Goal: Task Accomplishment & Management: Complete application form

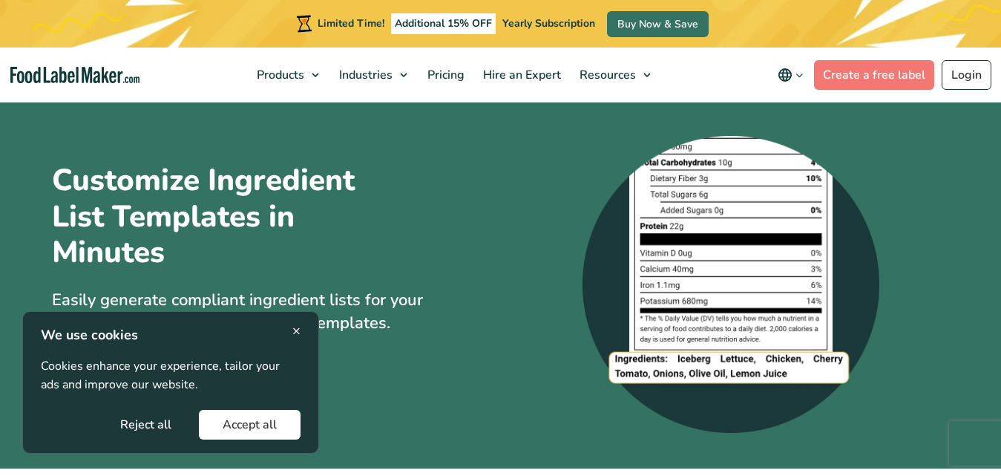
click at [152, 398] on div "× We use cookies Cookies enhance your experience, tailor your ads and improve o…" at bounding box center [171, 382] width 260 height 114
click at [258, 420] on button "Accept all" at bounding box center [250, 425] width 102 height 30
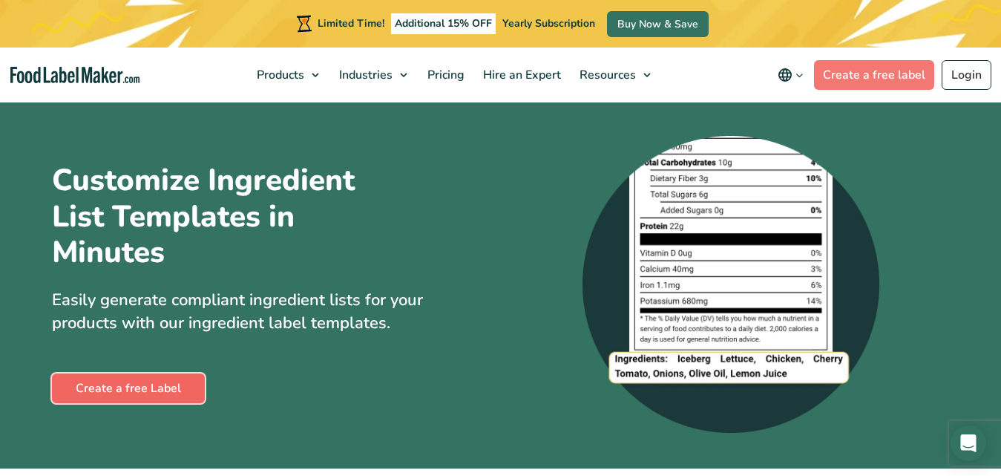
click at [163, 396] on link "Create a free Label" at bounding box center [128, 388] width 153 height 30
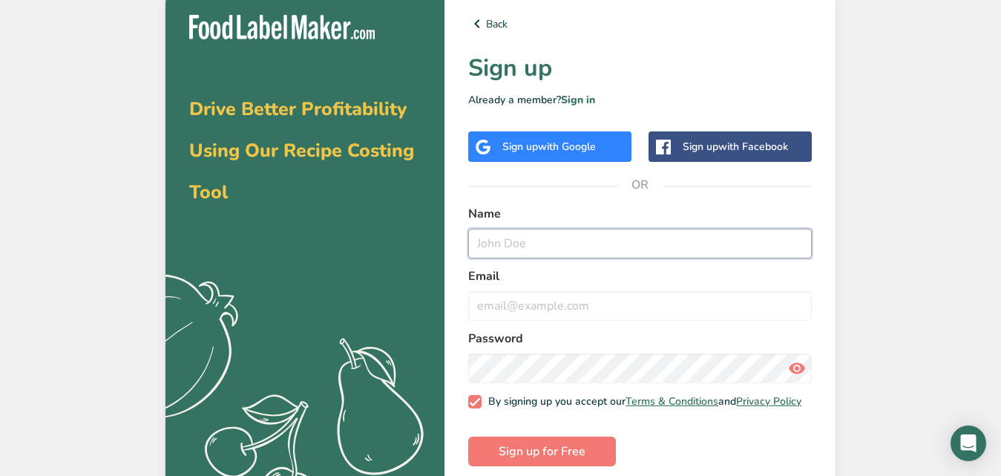
click at [514, 233] on input "text" at bounding box center [640, 244] width 344 height 30
type input "[PERSON_NAME]"
click at [591, 307] on input "email" at bounding box center [640, 306] width 344 height 30
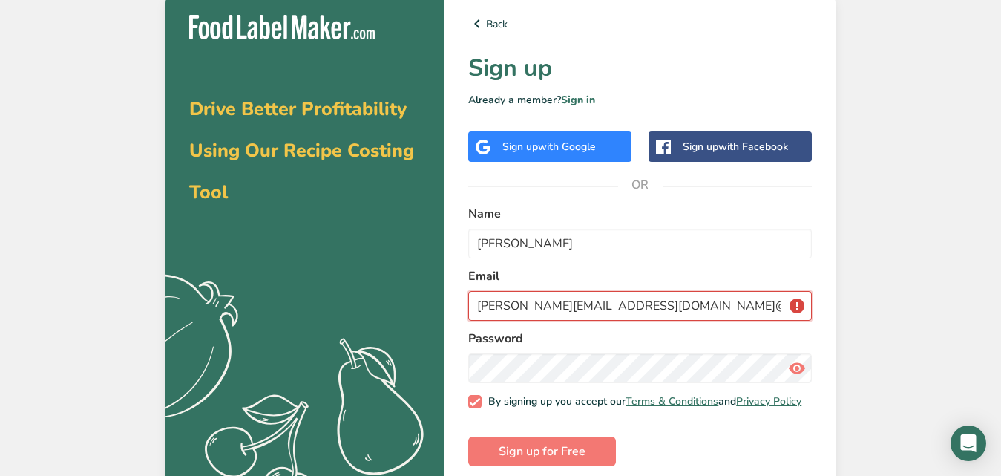
click at [591, 307] on input "[PERSON_NAME][EMAIL_ADDRESS][DOMAIN_NAME]@" at bounding box center [640, 306] width 344 height 30
click at [591, 307] on input "[PERSON_NAME].g97@[EMAIL_ADDRESS][DOMAIN_NAME]@" at bounding box center [640, 306] width 344 height 30
click at [616, 237] on input "[PERSON_NAME]" at bounding box center [640, 244] width 344 height 30
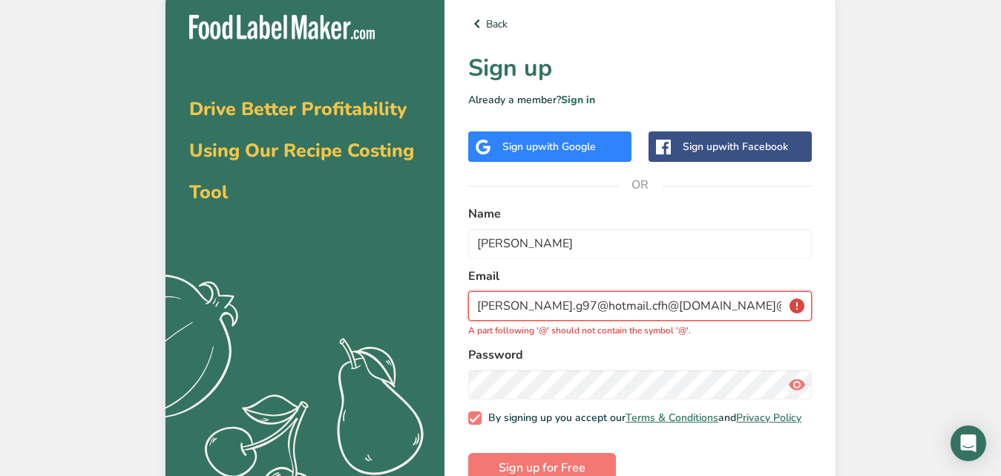
click at [713, 304] on input "[PERSON_NAME].g97@hotmail.cfh@[DOMAIN_NAME]@" at bounding box center [640, 306] width 344 height 30
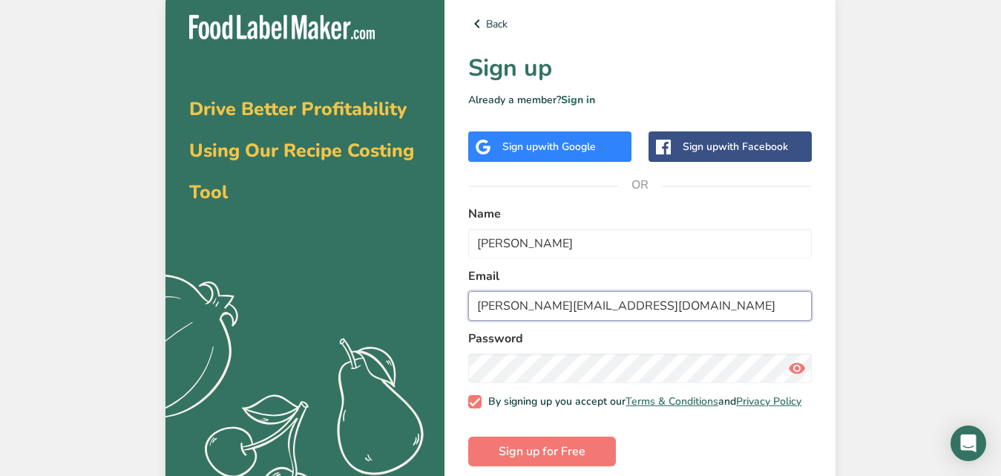
type input "[PERSON_NAME][EMAIL_ADDRESS][DOMAIN_NAME]"
click at [608, 451] on button "Sign up for Free" at bounding box center [542, 451] width 148 height 30
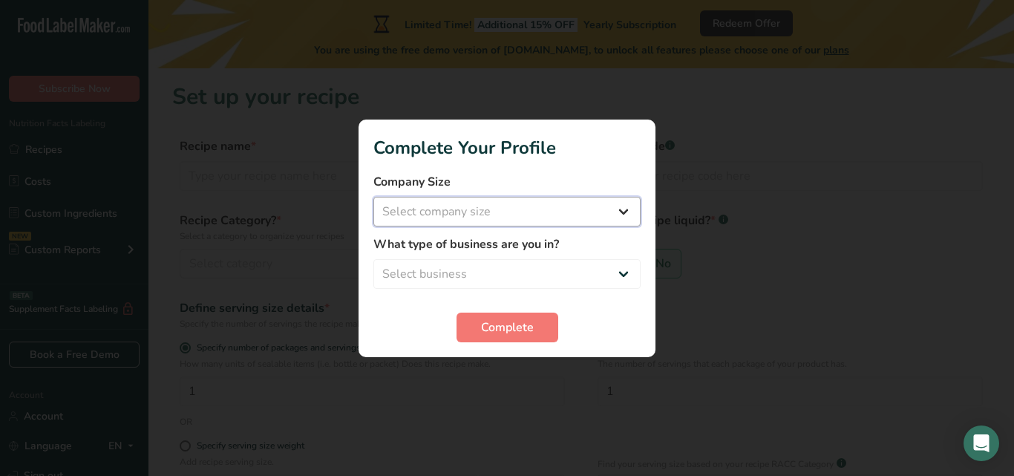
click at [546, 223] on select "Select company size Fewer than 10 Employees 10 to 50 Employees 51 to 500 Employ…" at bounding box center [506, 212] width 267 height 30
select select "1"
click at [373, 197] on select "Select company size Fewer than 10 Employees 10 to 50 Employees 51 to 500 Employ…" at bounding box center [506, 212] width 267 height 30
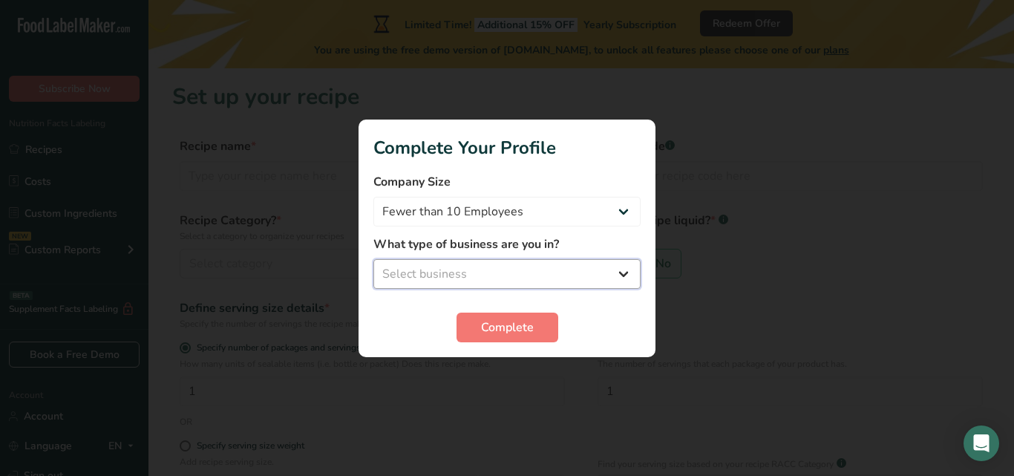
click at [522, 275] on select "Select business Packaged Food Manufacturer Restaurant & Cafe Bakery Meal Plans …" at bounding box center [506, 274] width 267 height 30
click at [373, 259] on select "Select business Packaged Food Manufacturer Restaurant & Cafe Bakery Meal Plans …" at bounding box center [506, 274] width 267 height 30
click at [540, 268] on select "Packaged Food Manufacturer Restaurant & Cafe Bakery Meal Plans & Catering Compa…" at bounding box center [506, 274] width 267 height 30
select select "2"
click at [373, 259] on select "Packaged Food Manufacturer Restaurant & Cafe Bakery Meal Plans & Catering Compa…" at bounding box center [506, 274] width 267 height 30
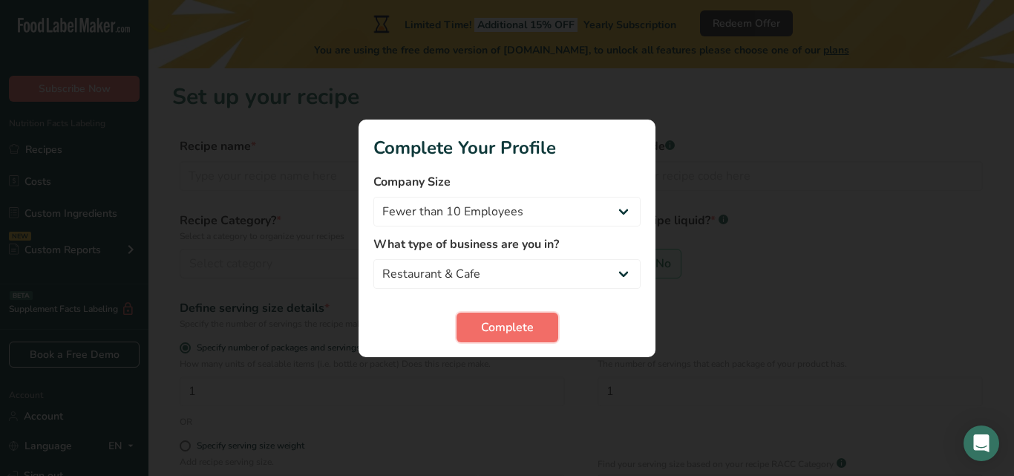
click at [527, 324] on span "Complete" at bounding box center [507, 327] width 53 height 18
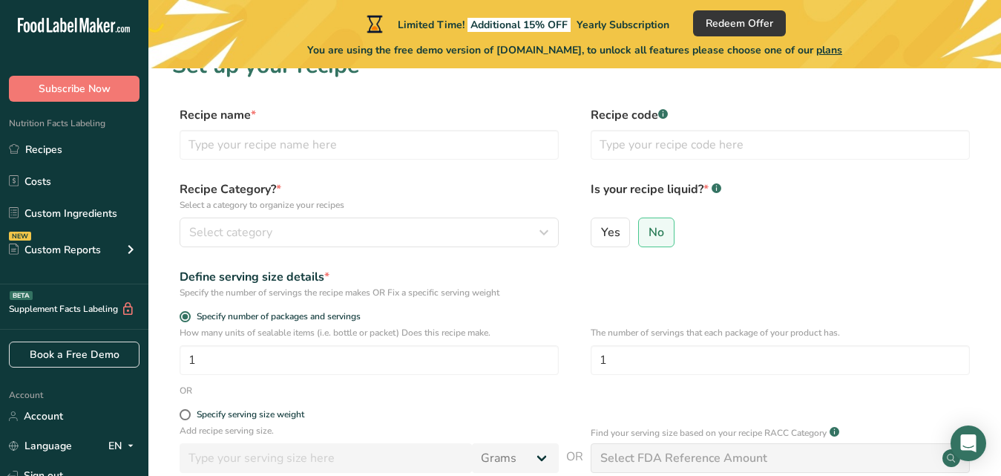
scroll to position [33, 0]
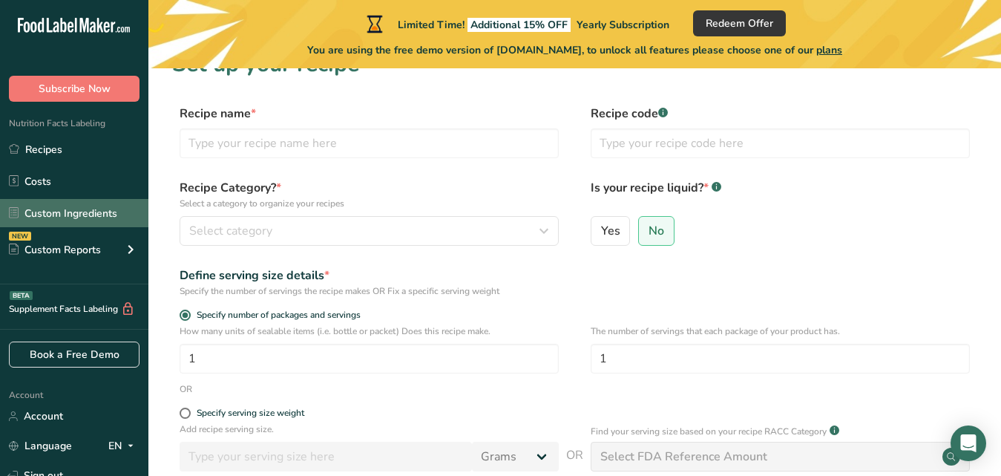
click at [105, 210] on link "Custom Ingredients" at bounding box center [74, 213] width 148 height 28
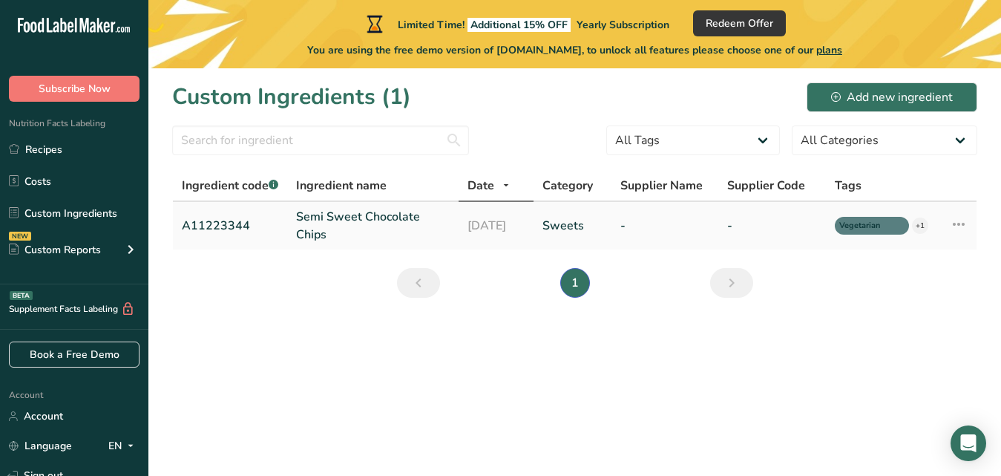
click at [328, 224] on link "Semi Sweet Chocolate Chips" at bounding box center [373, 226] width 154 height 36
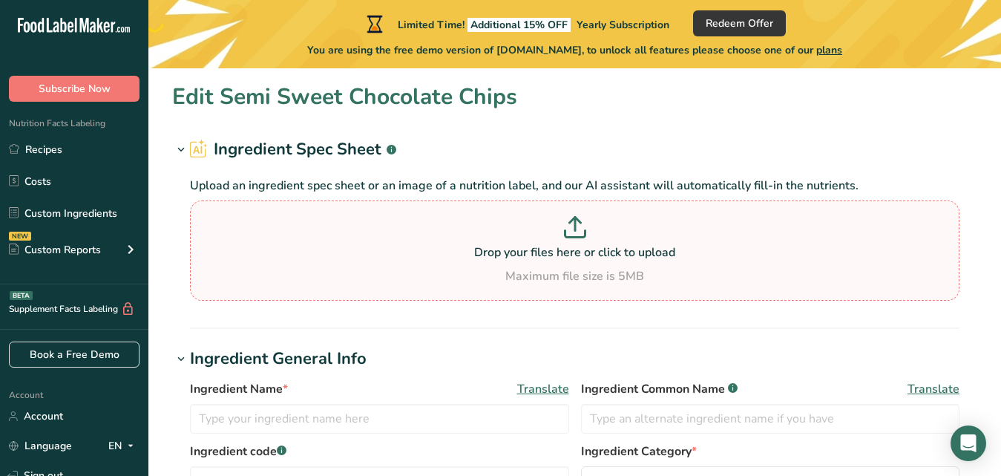
type input "Semi Sweet Chocolate Chips"
type input "Choco Chips"
type input "A11223344"
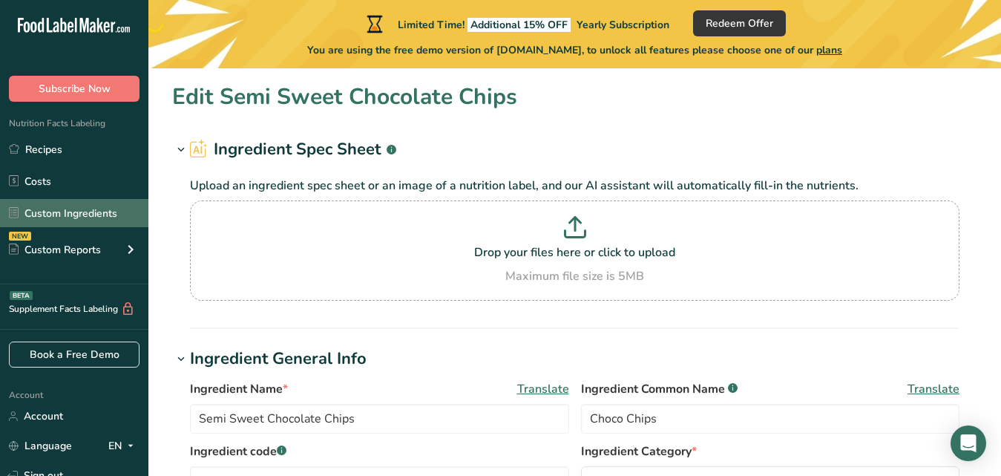
click at [84, 209] on link "Custom Ingredients" at bounding box center [74, 213] width 148 height 28
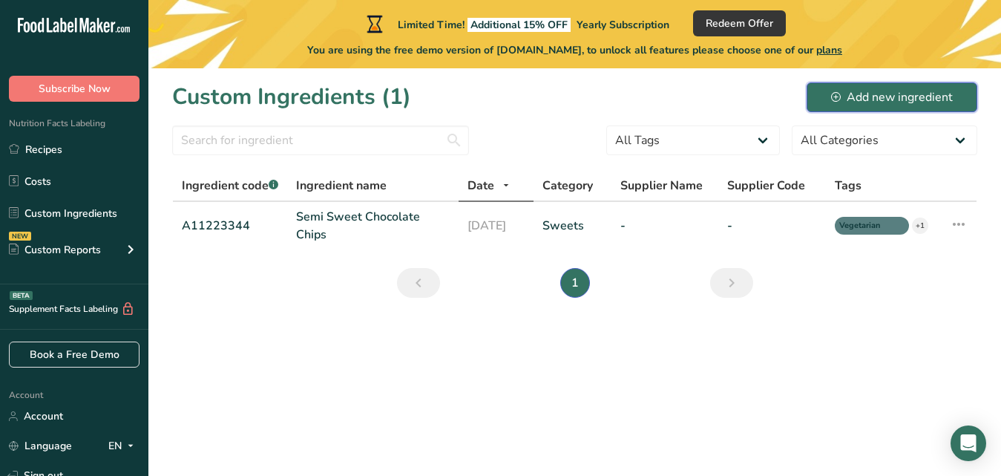
click at [896, 93] on div "Add new ingredient" at bounding box center [892, 97] width 122 height 18
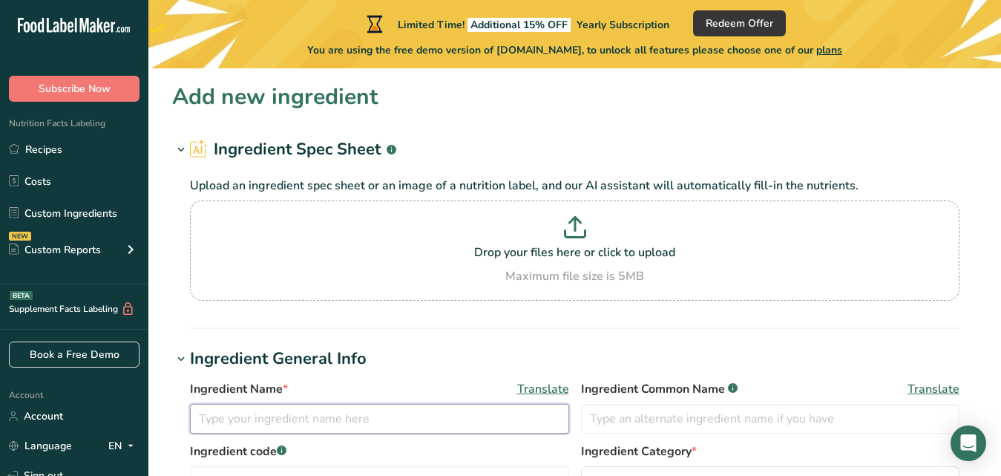
click at [266, 410] on input "text" at bounding box center [379, 419] width 379 height 30
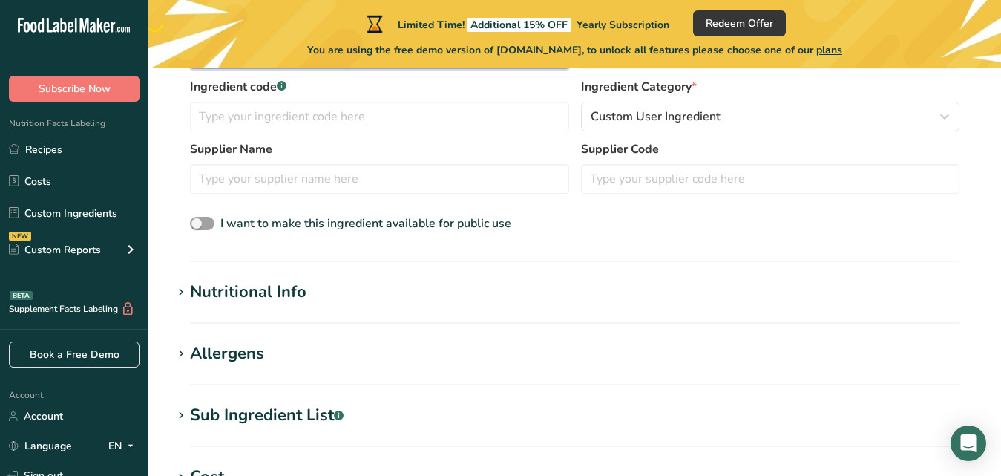
scroll to position [358, 0]
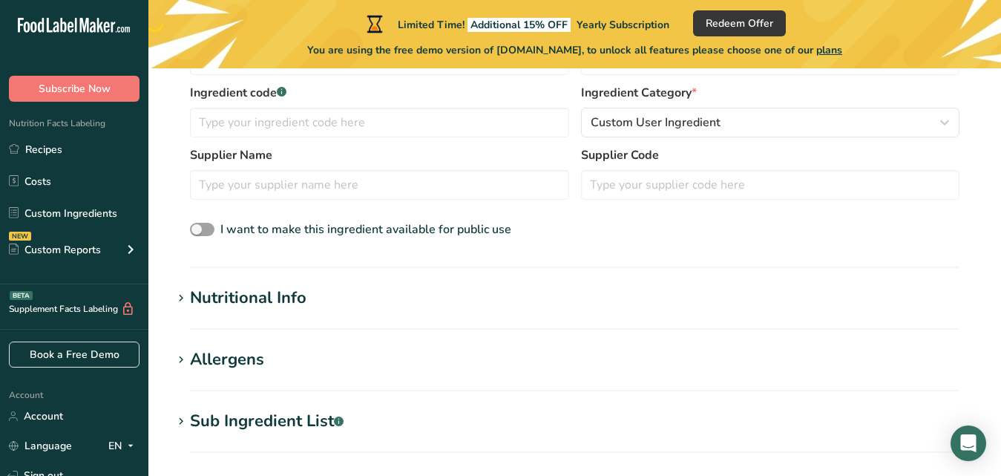
click at [923, 99] on label "Ingredient Category *" at bounding box center [770, 93] width 379 height 18
